Goal: Transaction & Acquisition: Obtain resource

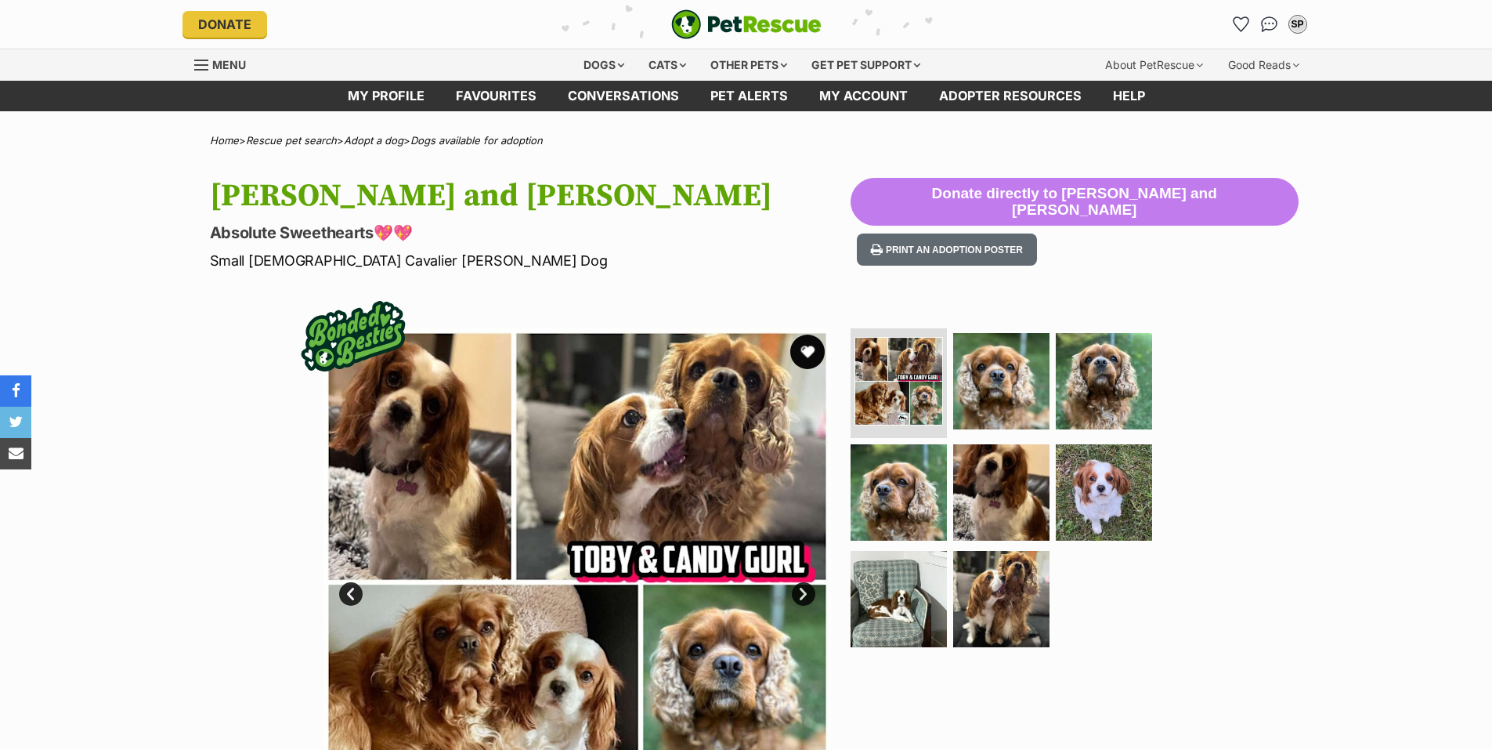
click at [810, 346] on button "favourite" at bounding box center [807, 352] width 34 height 34
click at [805, 587] on link "Next" at bounding box center [804, 594] width 24 height 24
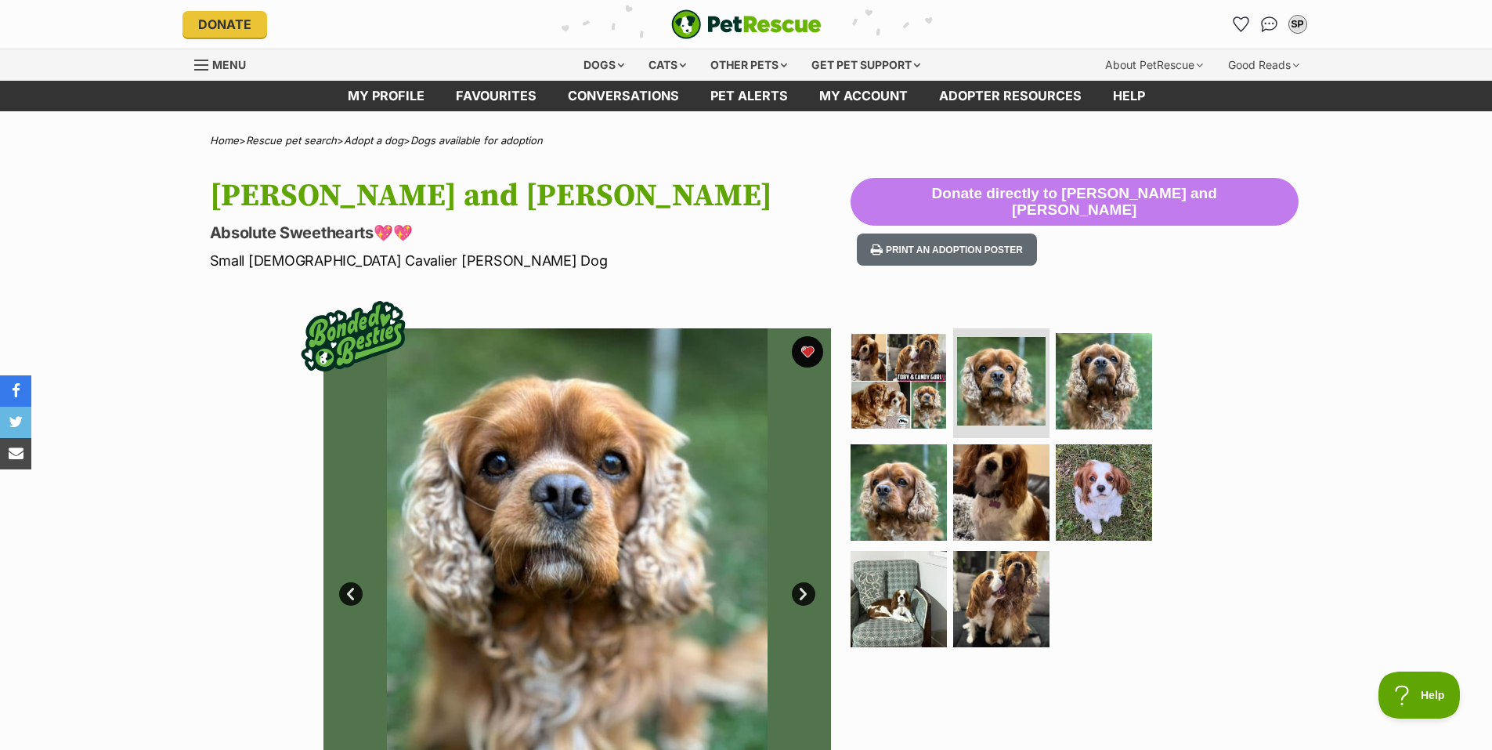
click at [805, 587] on link "Next" at bounding box center [804, 594] width 24 height 24
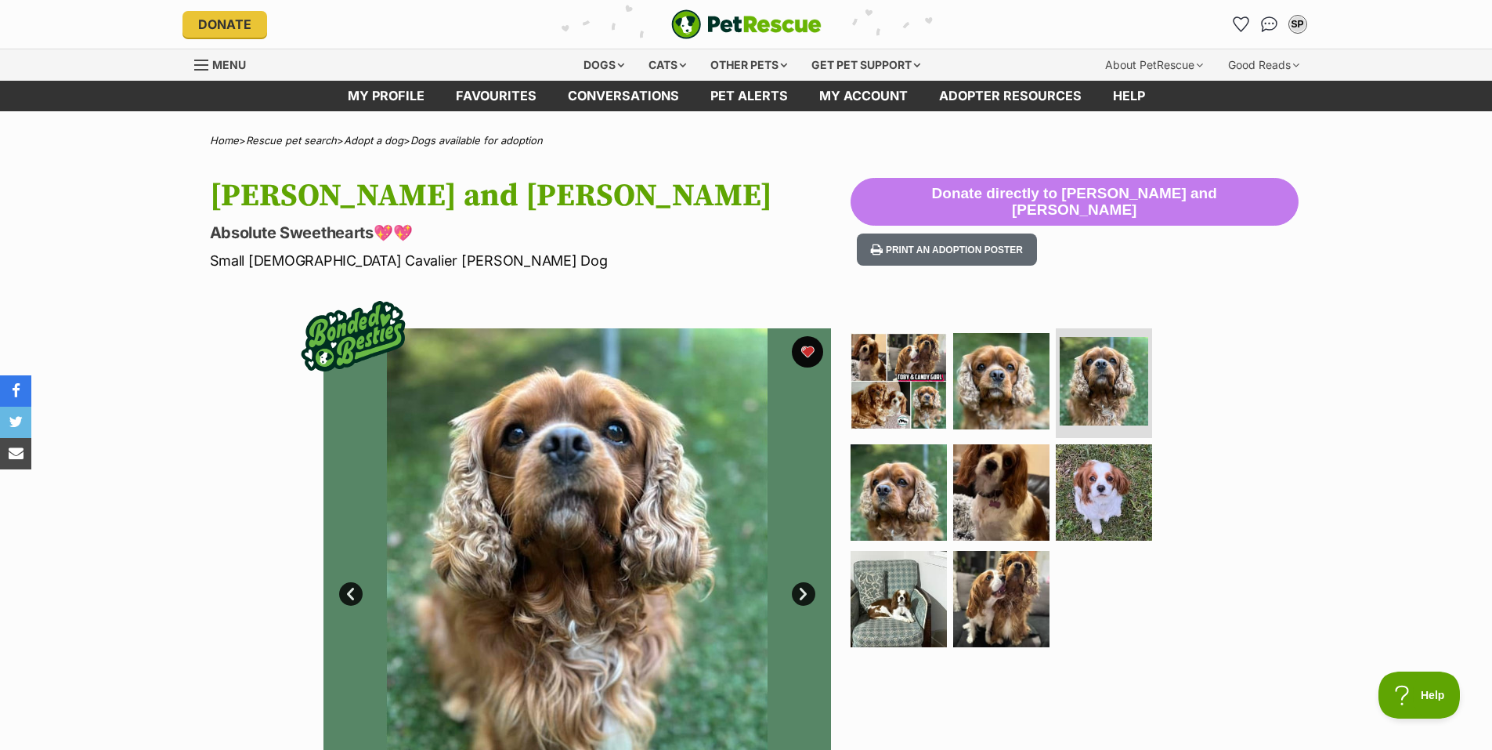
click at [805, 587] on link "Next" at bounding box center [804, 594] width 24 height 24
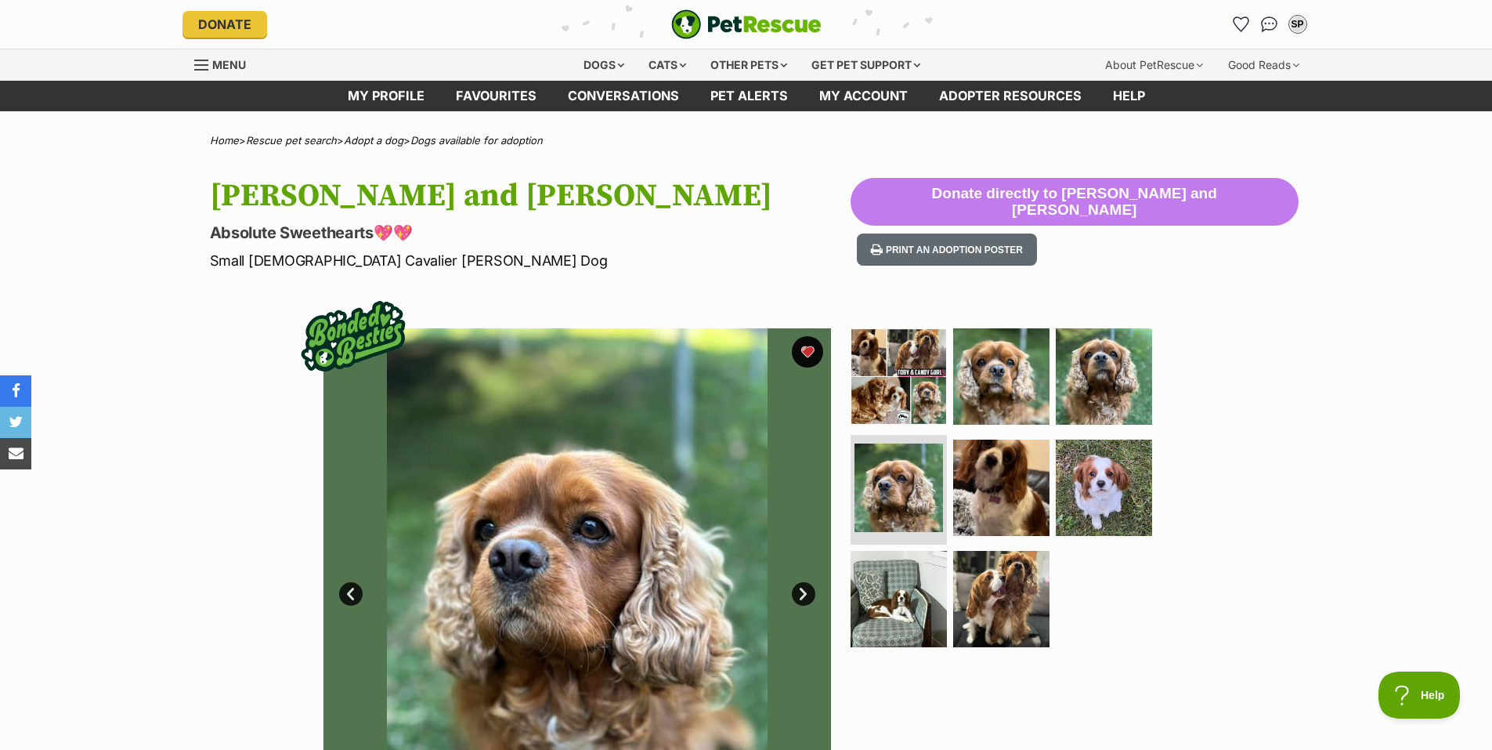
click at [805, 587] on link "Next" at bounding box center [804, 594] width 24 height 24
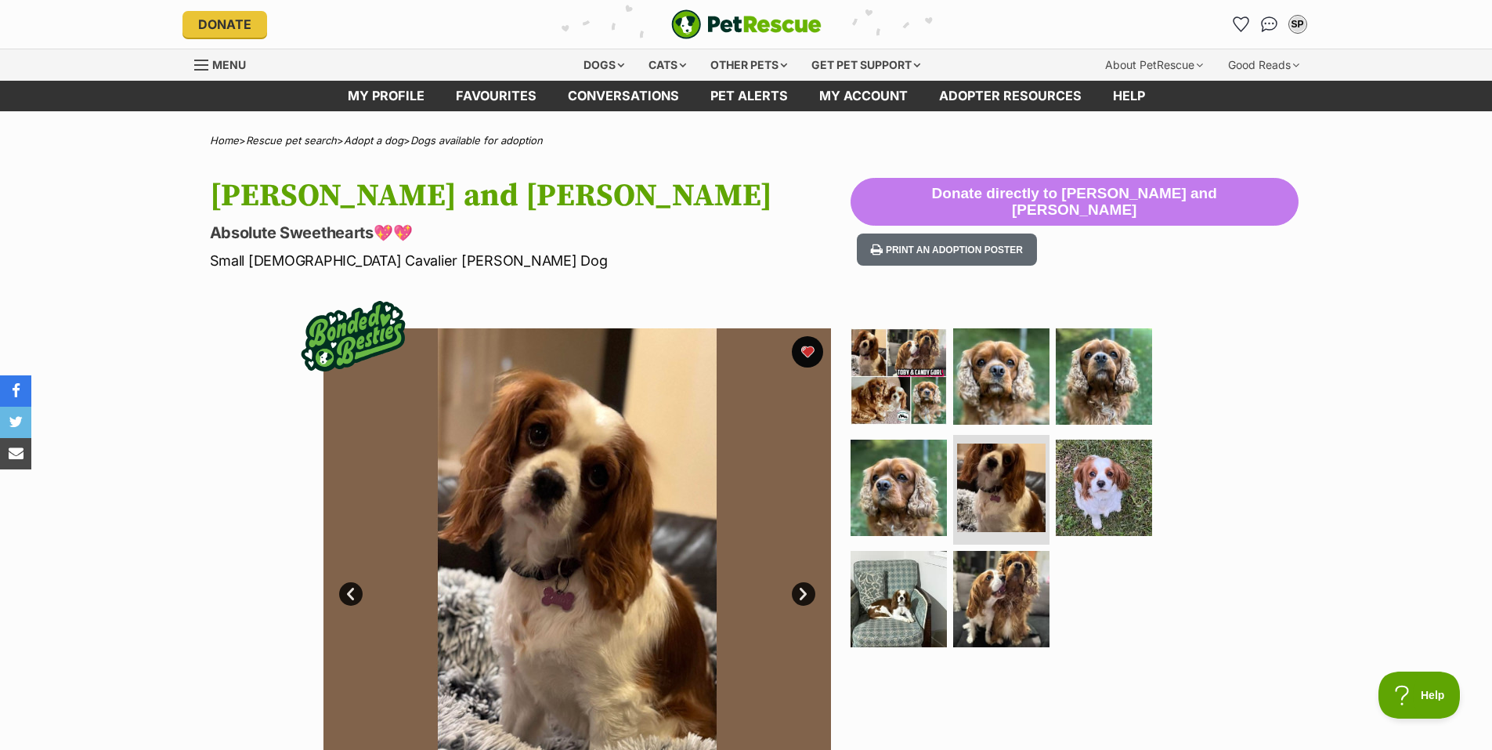
click at [805, 587] on link "Next" at bounding box center [804, 594] width 24 height 24
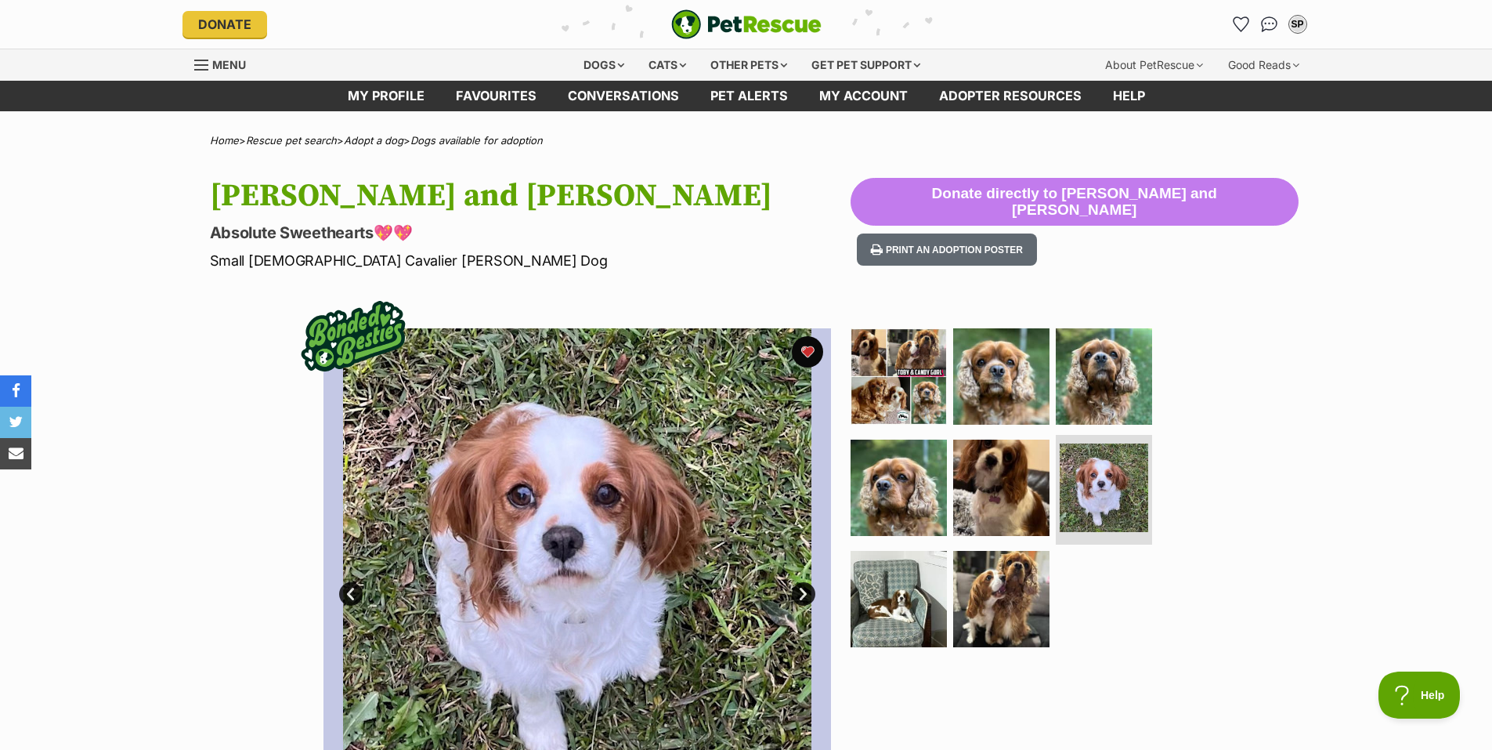
click at [805, 587] on link "Next" at bounding box center [804, 594] width 24 height 24
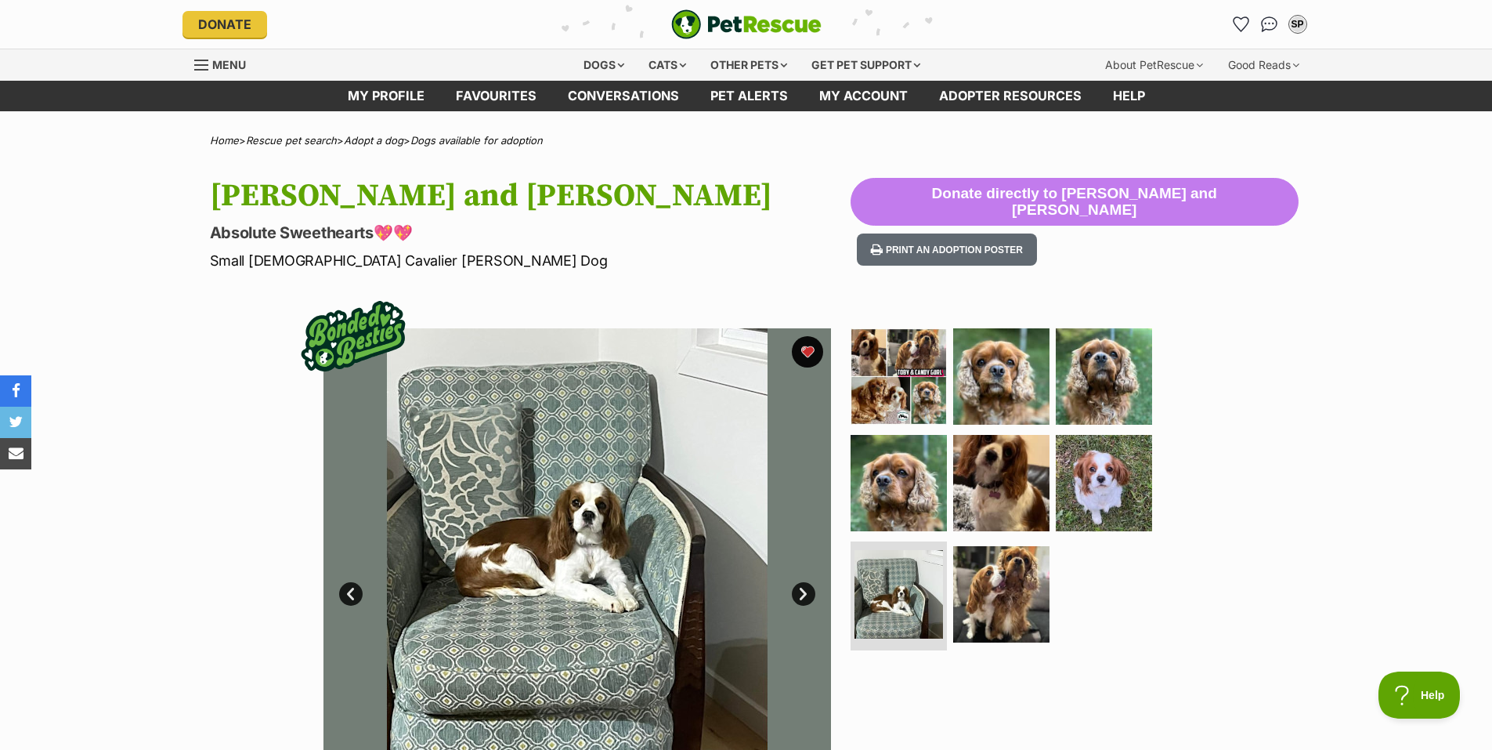
click at [805, 587] on link "Next" at bounding box center [804, 594] width 24 height 24
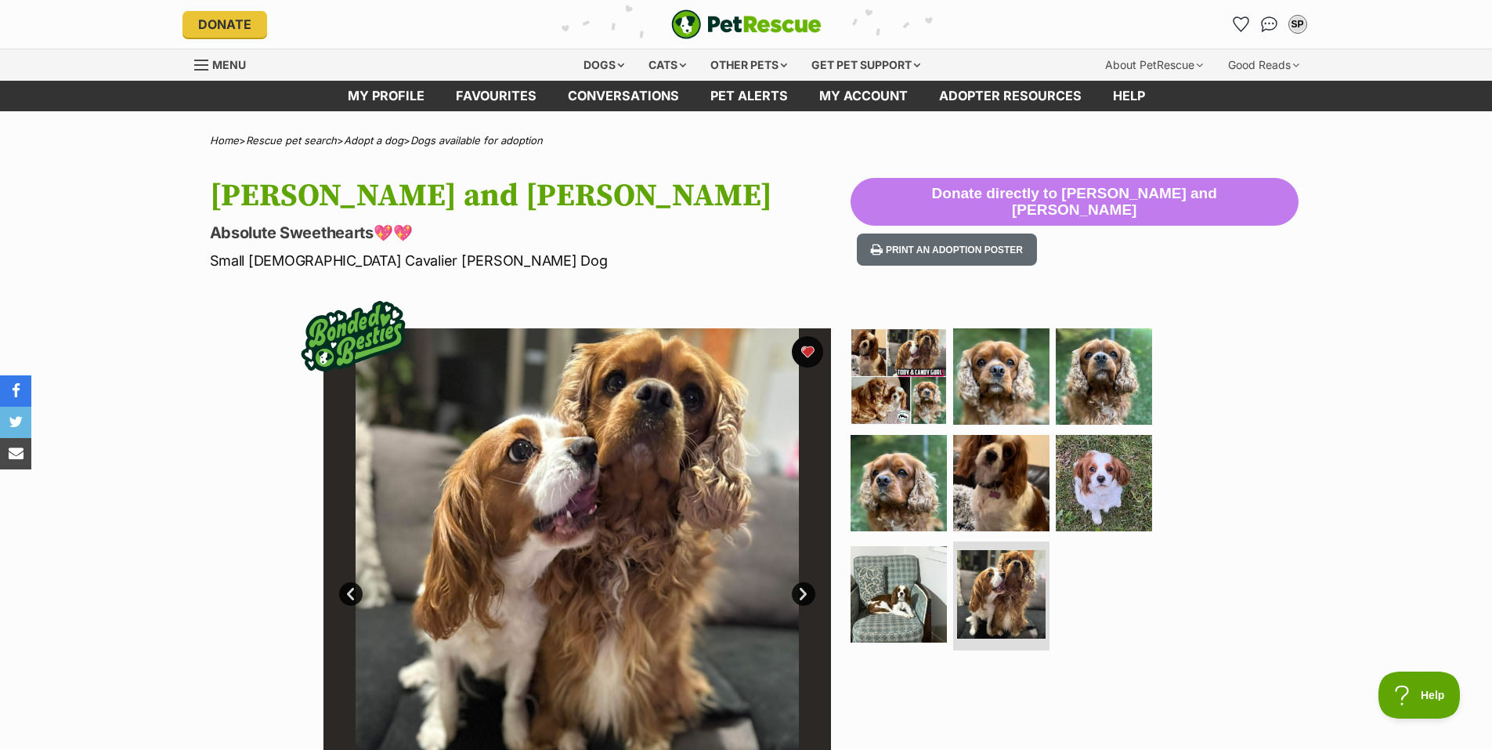
click at [805, 587] on link "Next" at bounding box center [804, 594] width 24 height 24
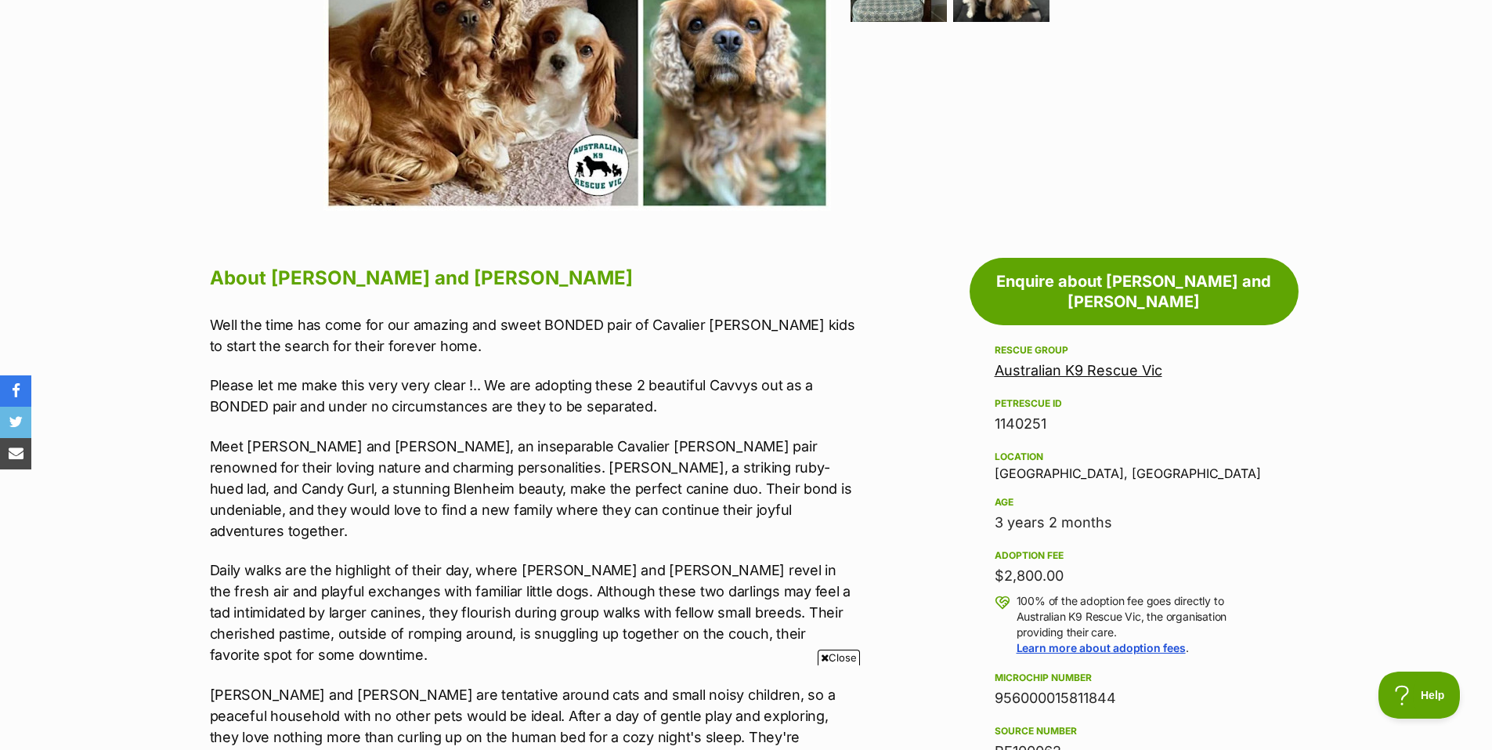
scroll to position [627, 0]
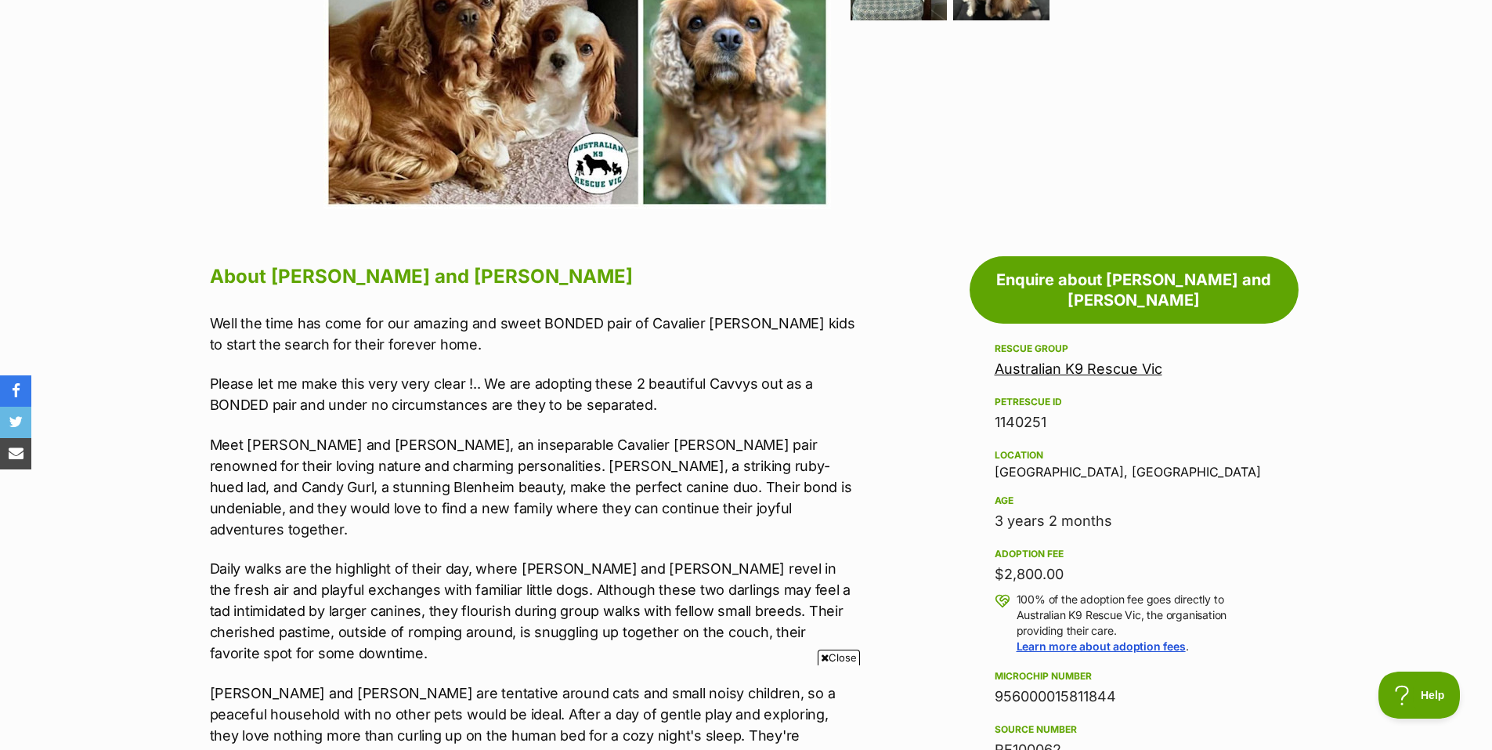
click at [844, 656] on span "Close" at bounding box center [839, 657] width 42 height 16
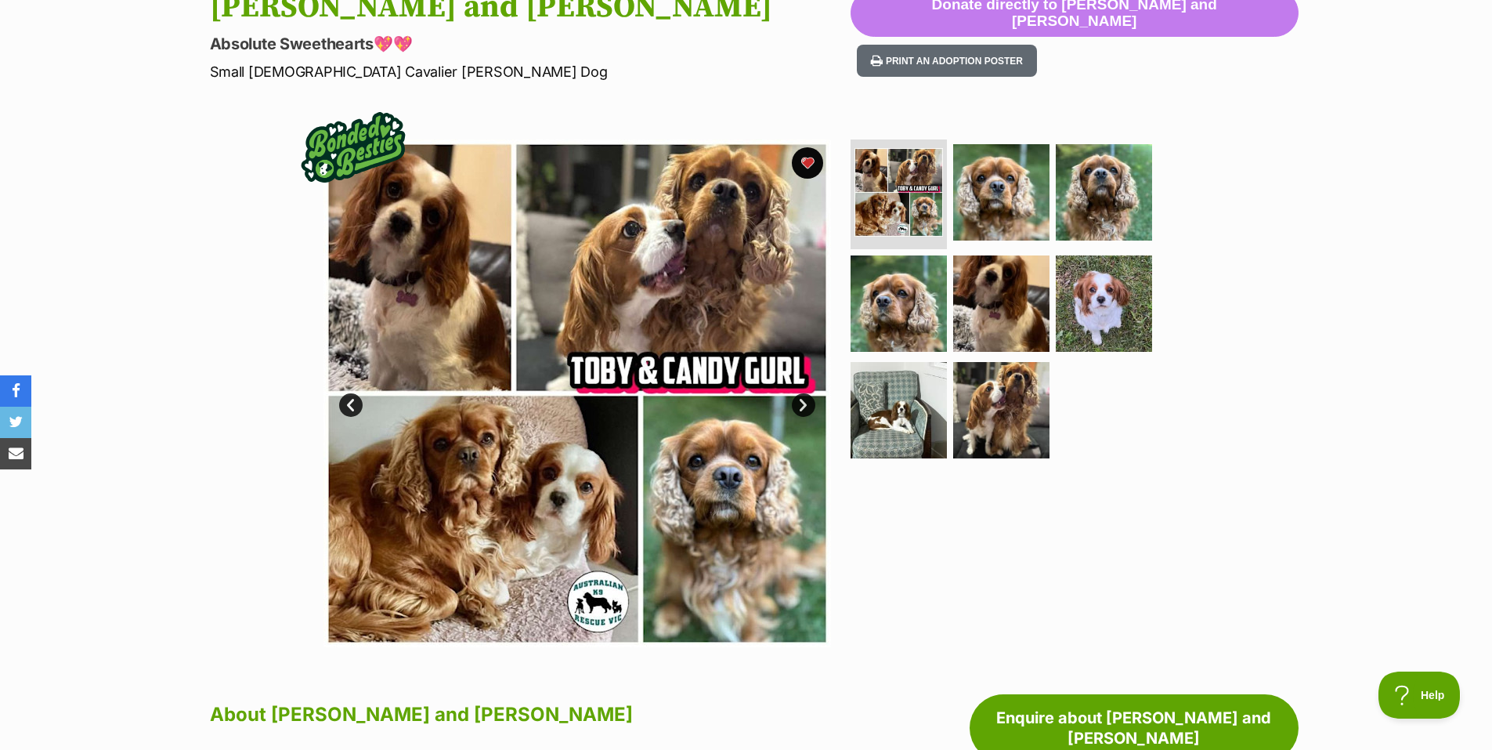
scroll to position [0, 0]
